Goal: Task Accomplishment & Management: Manage account settings

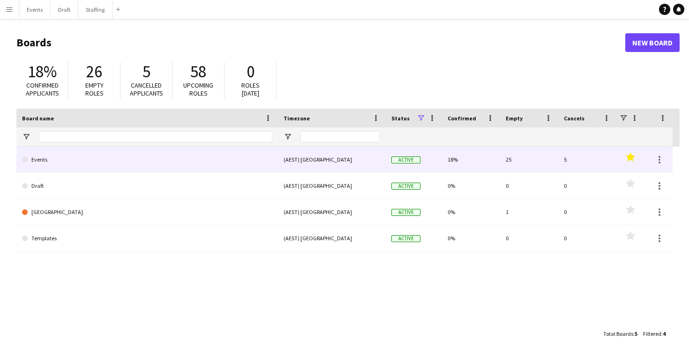
click at [237, 159] on link "Events" at bounding box center [147, 160] width 250 height 26
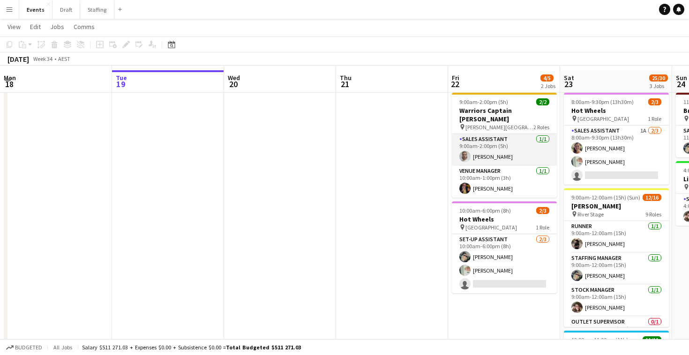
scroll to position [22, 0]
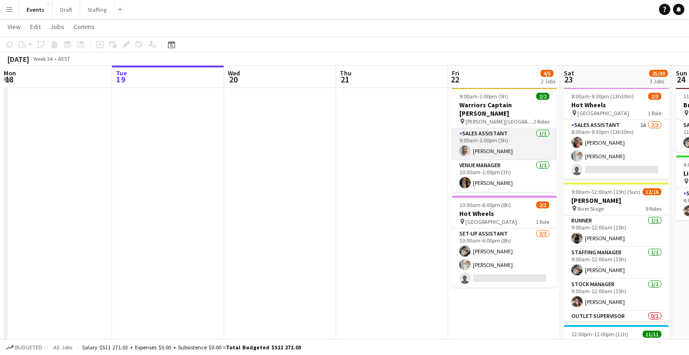
click at [482, 132] on app-card-role "Sales Assistant [DATE] 9:00am-2:00pm (5h) [PERSON_NAME]" at bounding box center [504, 144] width 105 height 32
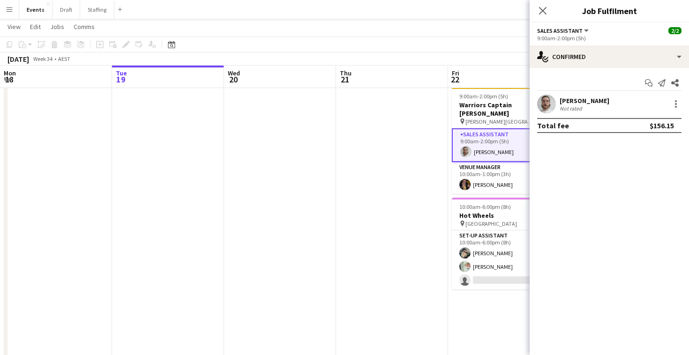
click at [482, 132] on app-card-role "Sales Assistant [DATE] 9:00am-2:00pm (5h) [PERSON_NAME]" at bounding box center [504, 145] width 105 height 34
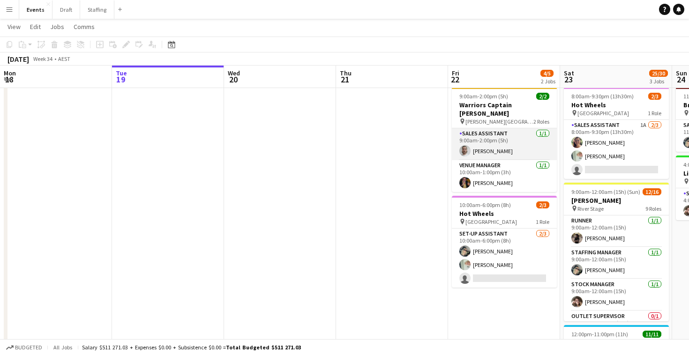
click at [482, 132] on app-card-role "Sales Assistant [DATE] 9:00am-2:00pm (5h) [PERSON_NAME]" at bounding box center [504, 144] width 105 height 32
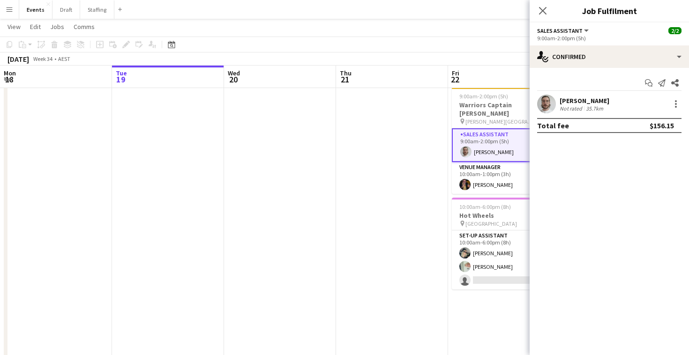
click at [586, 100] on div "[PERSON_NAME]" at bounding box center [585, 101] width 50 height 8
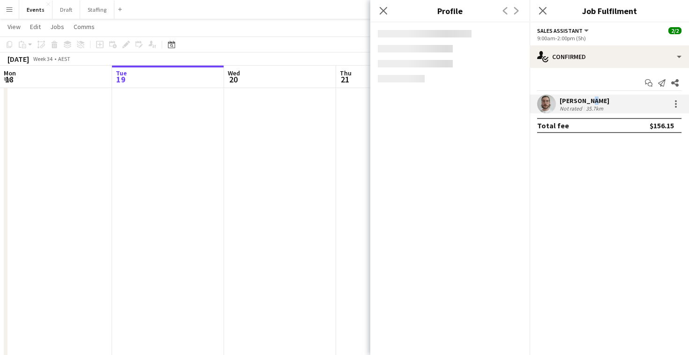
click at [586, 100] on div "[PERSON_NAME]" at bounding box center [585, 101] width 50 height 8
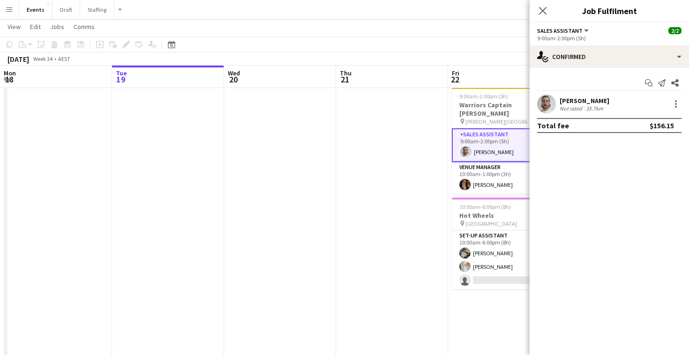
click at [567, 99] on div "[PERSON_NAME]" at bounding box center [585, 101] width 50 height 8
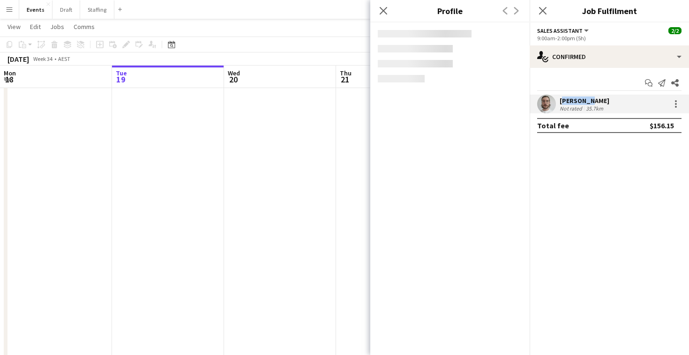
click at [567, 99] on div "[PERSON_NAME]" at bounding box center [585, 101] width 50 height 8
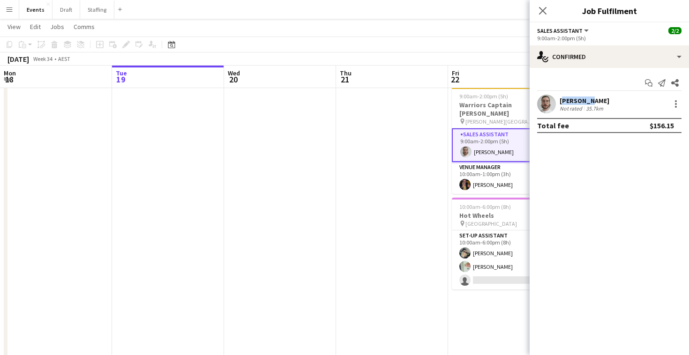
click at [567, 99] on div "[PERSON_NAME]" at bounding box center [585, 101] width 50 height 8
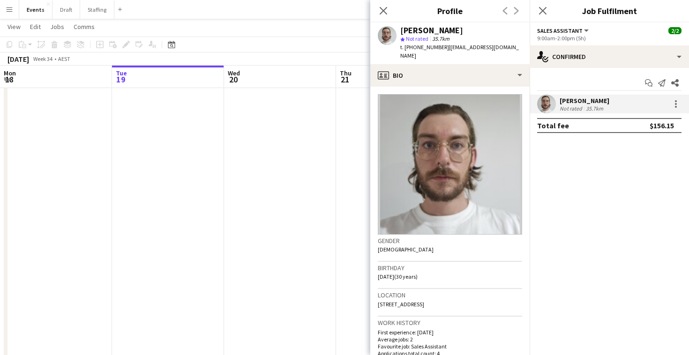
click at [382, 4] on div "Close pop-in" at bounding box center [383, 11] width 26 height 22
click at [383, 8] on icon "Close pop-in" at bounding box center [383, 10] width 9 height 9
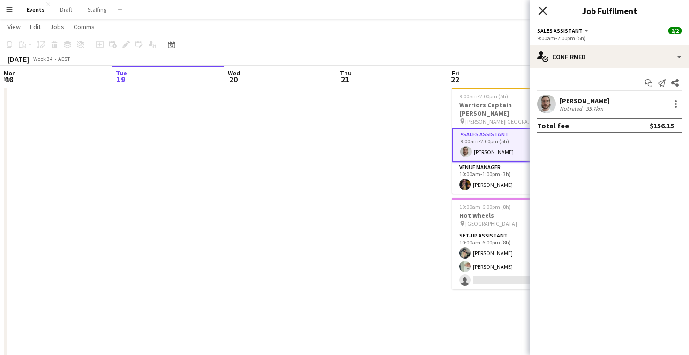
click at [542, 7] on icon "Close pop-in" at bounding box center [542, 10] width 9 height 9
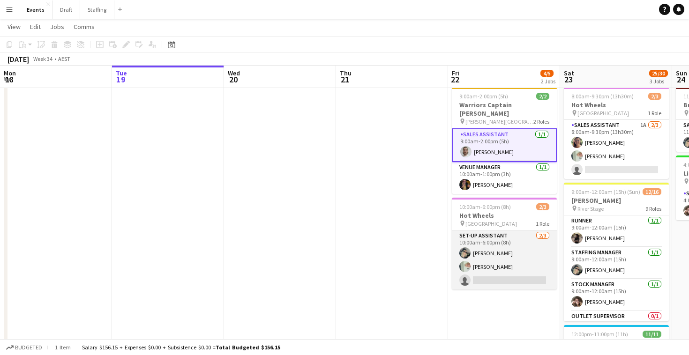
click at [493, 241] on app-card-role "Set-up Assistant [DATE] 10:00am-6:00pm (8h) [PERSON_NAME] [PERSON_NAME] single-…" at bounding box center [504, 260] width 105 height 59
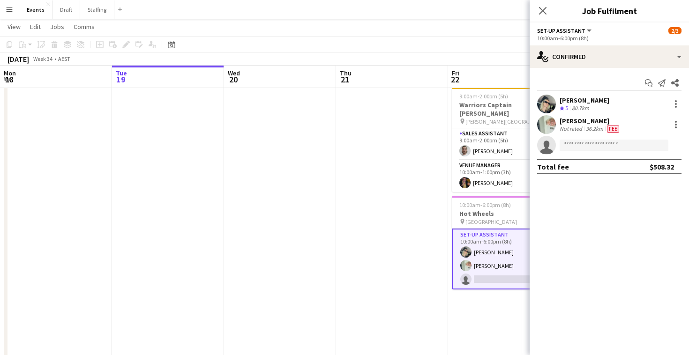
click at [433, 220] on app-date-cell at bounding box center [392, 283] width 112 height 400
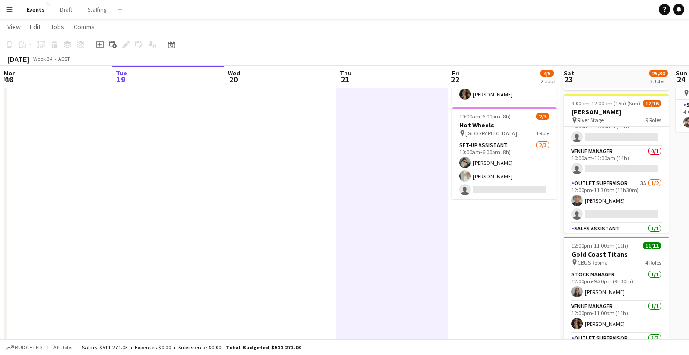
scroll to position [109, 0]
